Goal: Information Seeking & Learning: Understand process/instructions

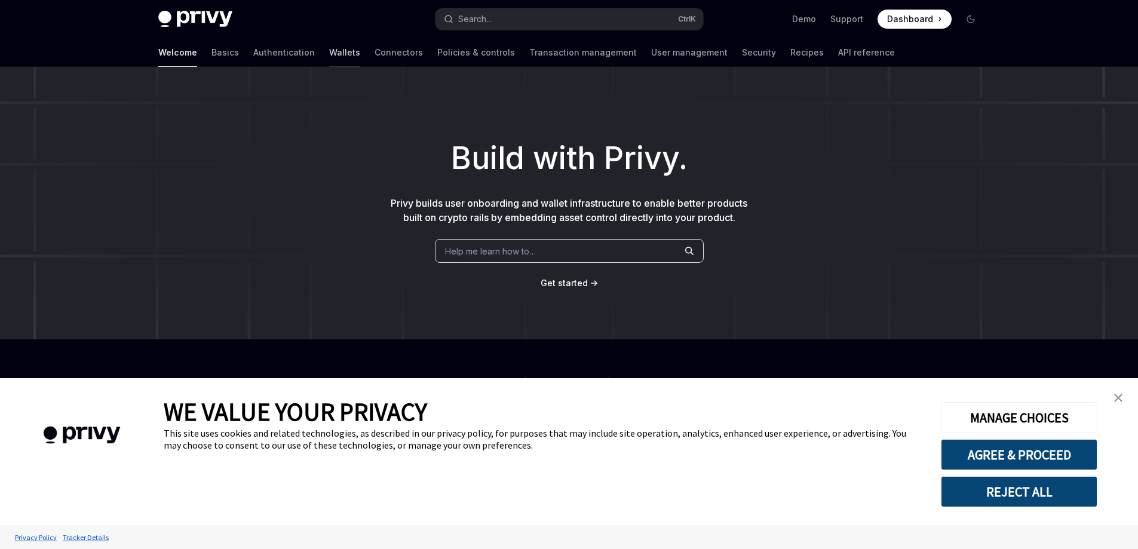
click at [329, 51] on link "Wallets" at bounding box center [344, 52] width 31 height 29
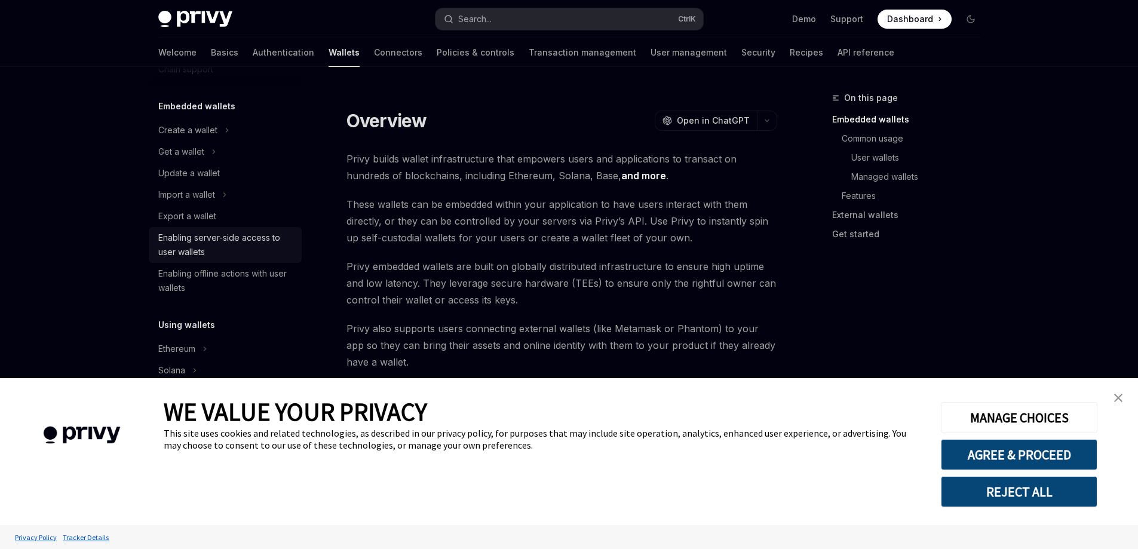
scroll to position [60, 0]
click at [269, 235] on div "Enabling server-side access to user wallets" at bounding box center [226, 240] width 136 height 29
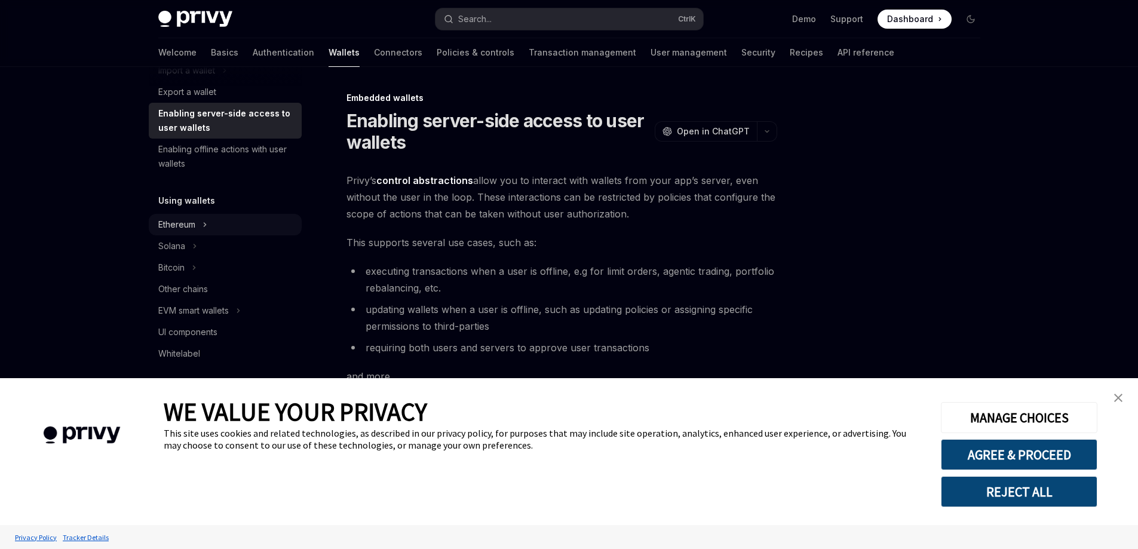
click at [194, 222] on div "Ethereum" at bounding box center [176, 224] width 37 height 14
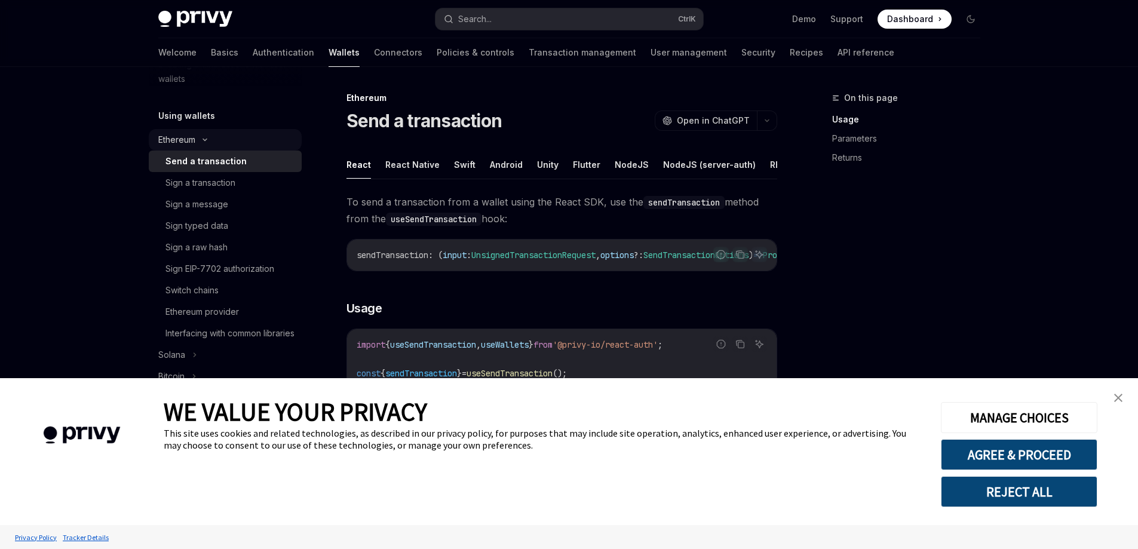
scroll to position [299, 0]
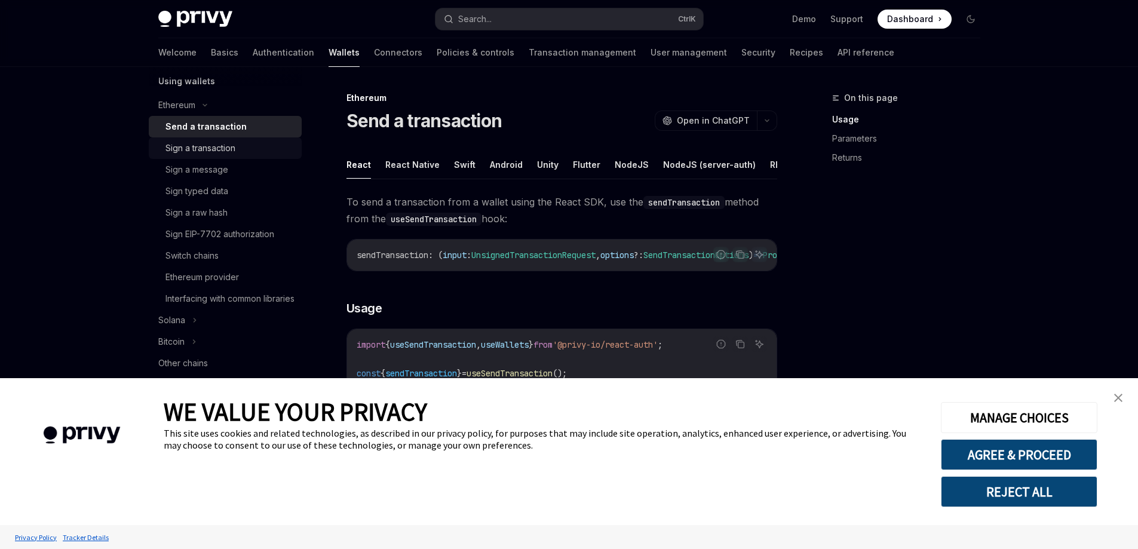
click at [220, 151] on div "Sign a transaction" at bounding box center [200, 148] width 70 height 14
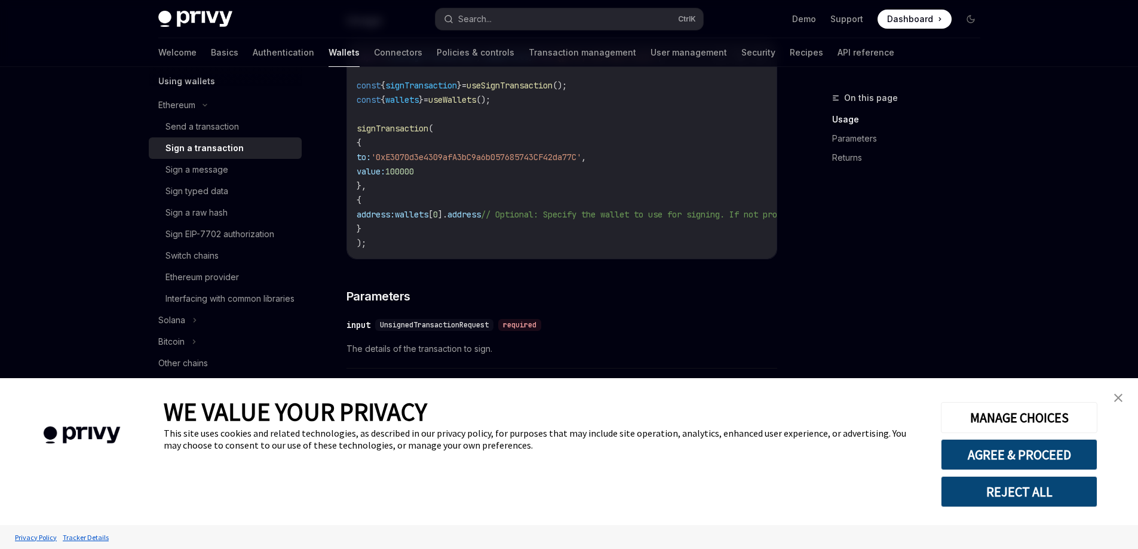
scroll to position [299, 0]
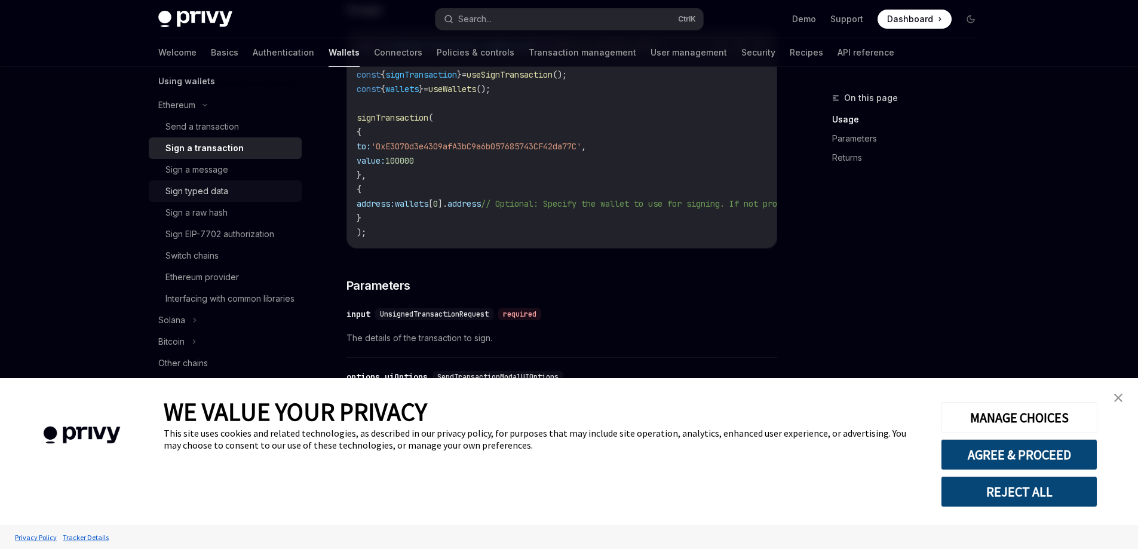
click at [206, 183] on link "Sign typed data" at bounding box center [225, 191] width 153 height 22
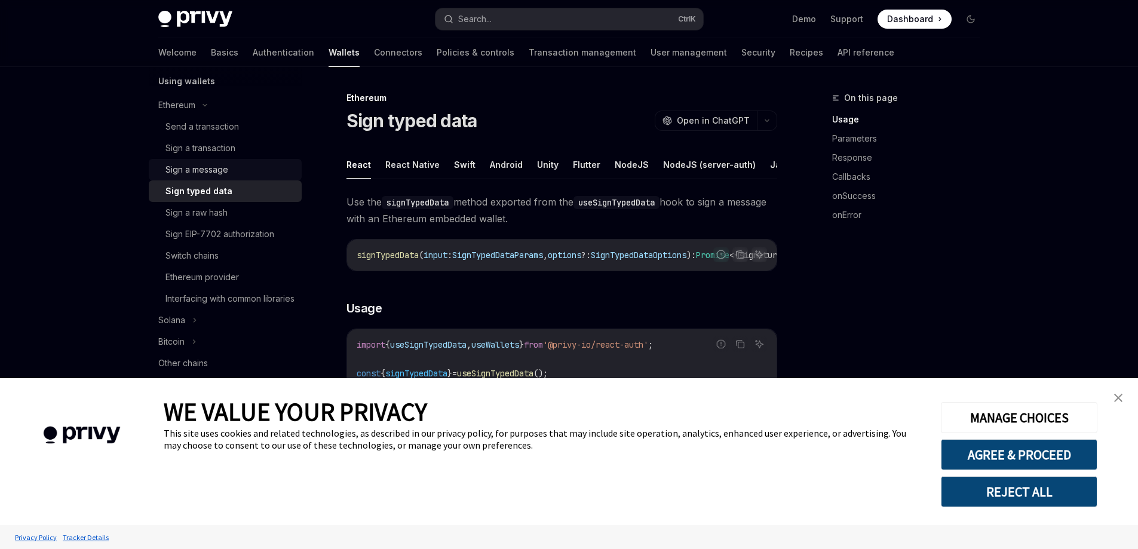
click at [206, 169] on div "Sign a message" at bounding box center [196, 169] width 63 height 14
type textarea "*"
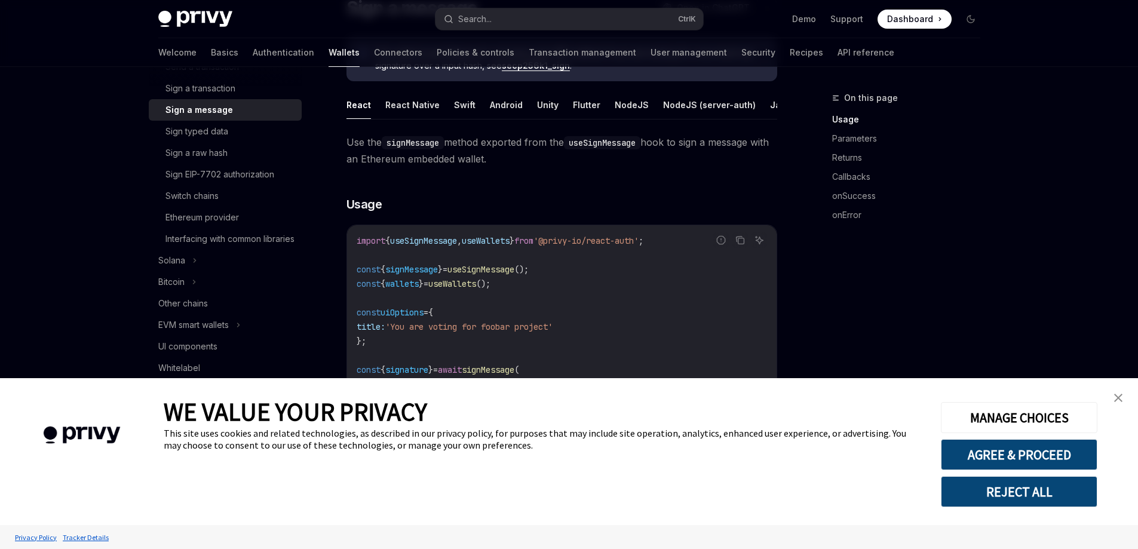
scroll to position [119, 0]
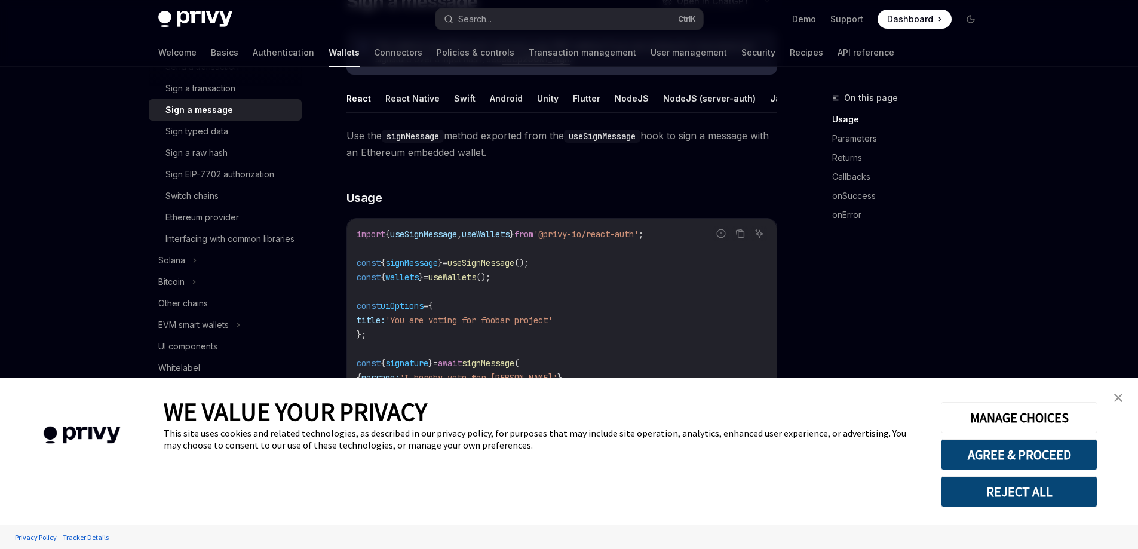
click at [1115, 402] on link "close banner" at bounding box center [1118, 398] width 24 height 24
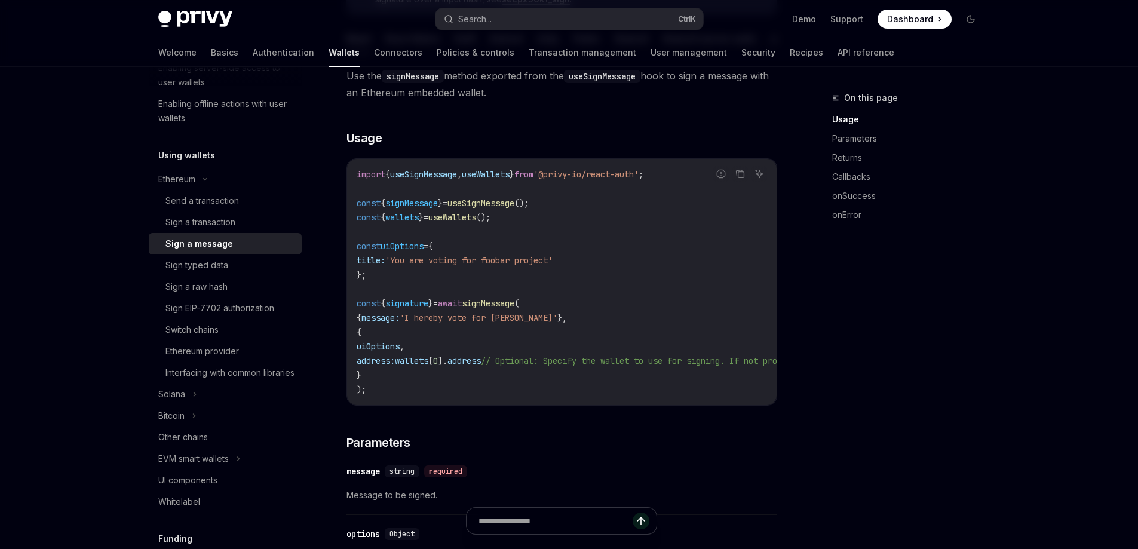
scroll to position [207, 0]
